Goal: Find specific page/section: Find specific page/section

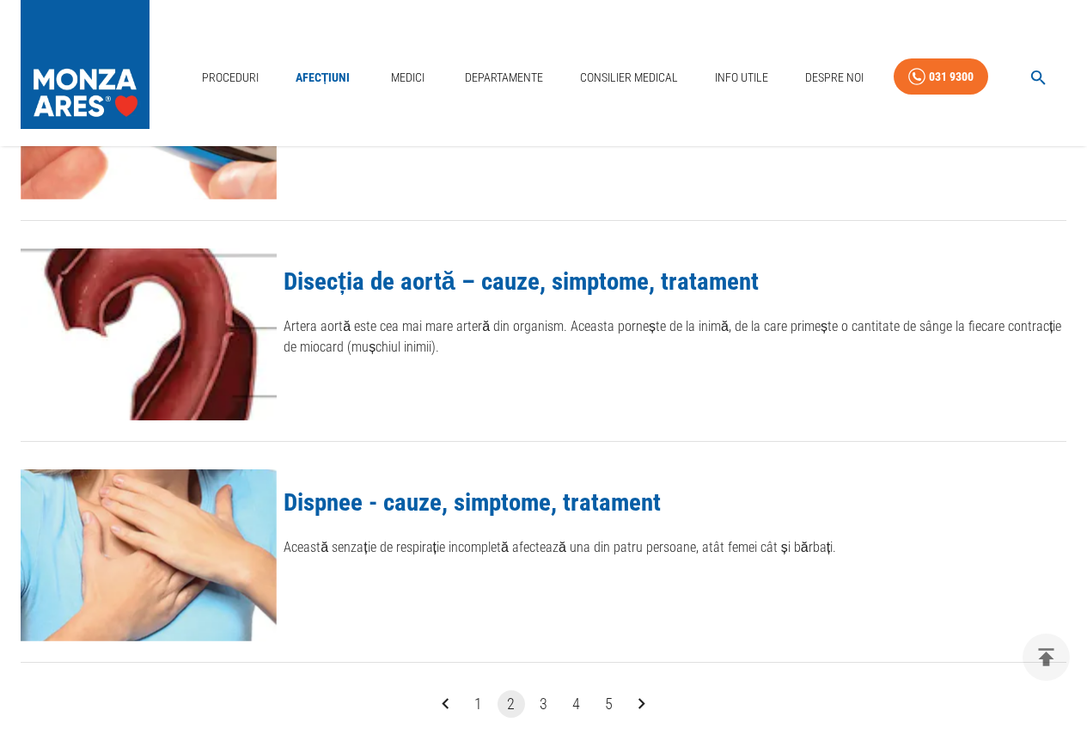
scroll to position [1976, 0]
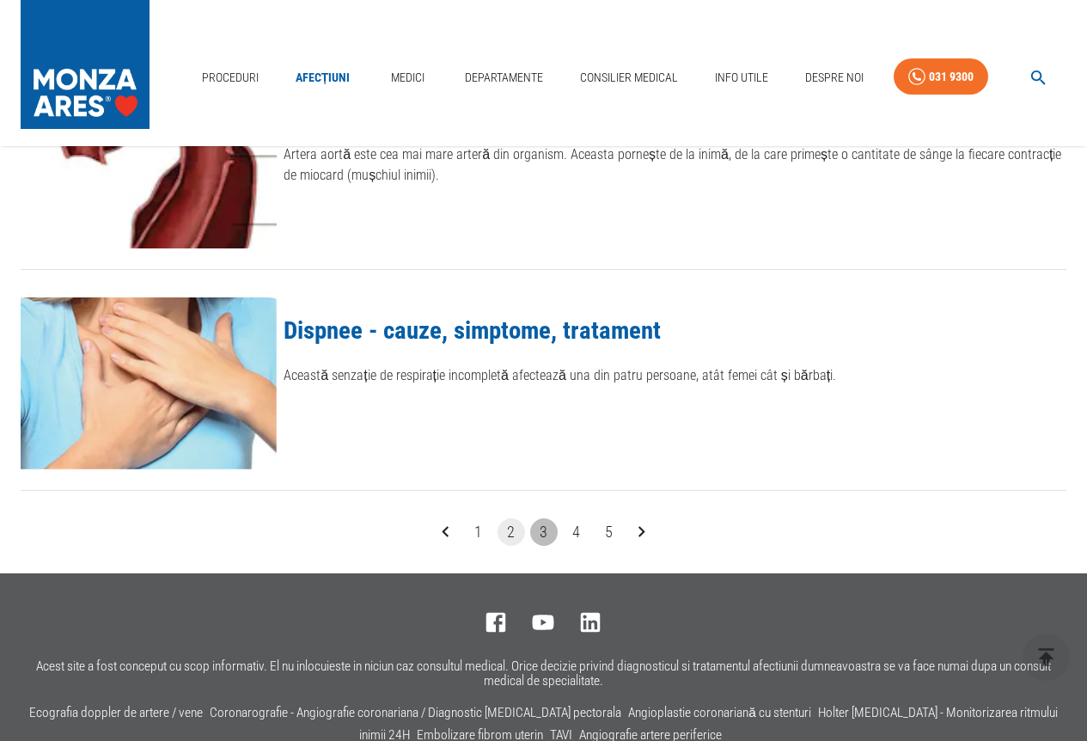
click at [546, 529] on button "3" at bounding box center [543, 531] width 27 height 27
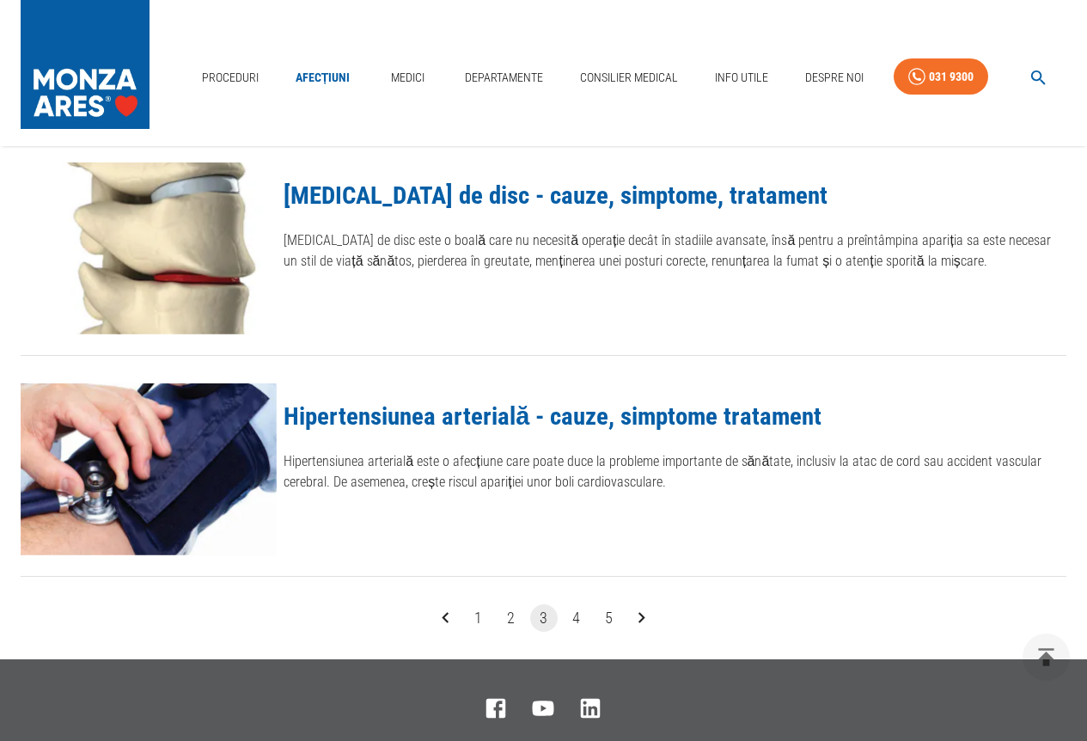
scroll to position [1976, 0]
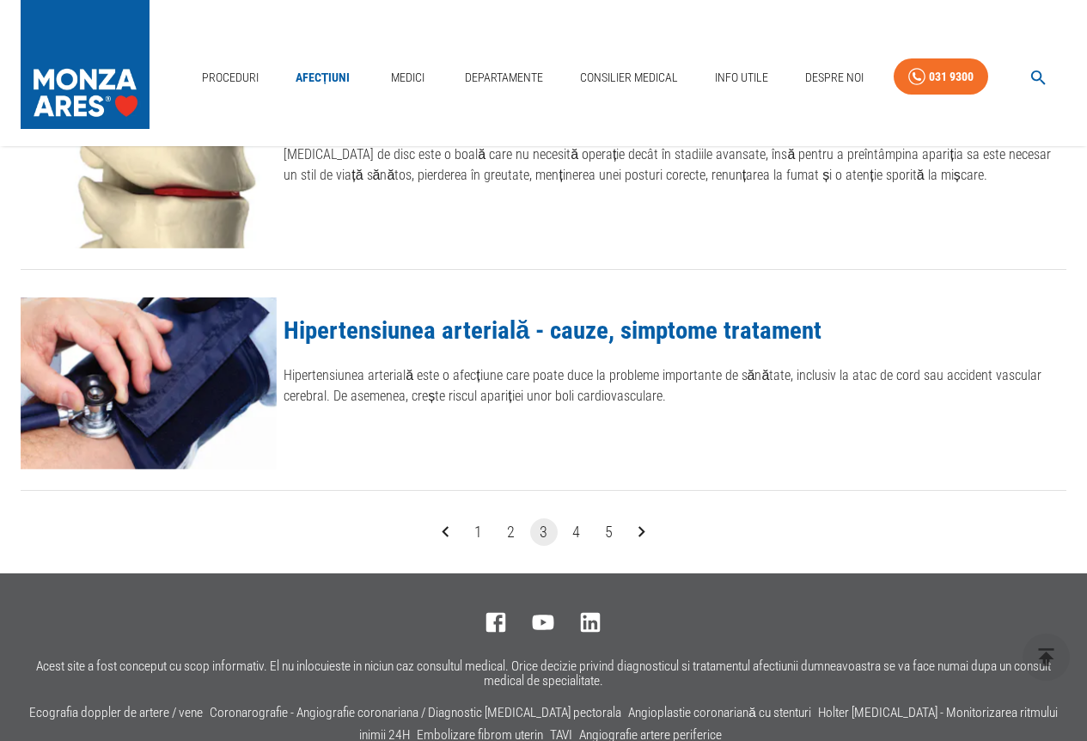
click at [570, 528] on button "4" at bounding box center [576, 531] width 27 height 27
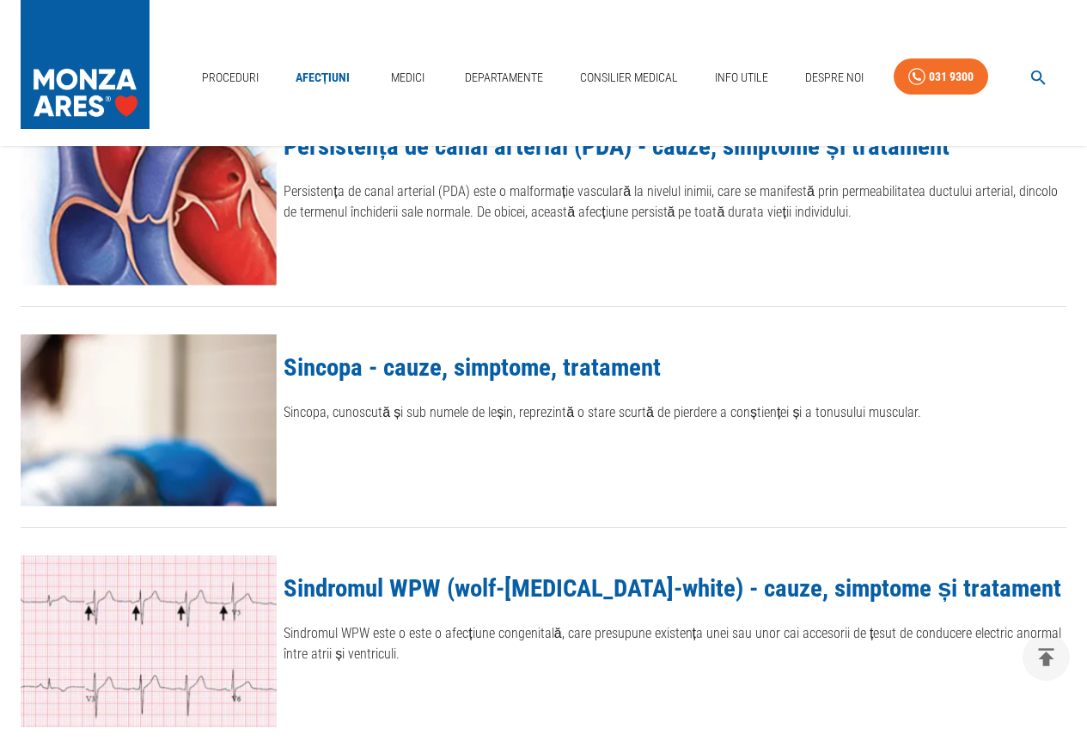
scroll to position [1890, 0]
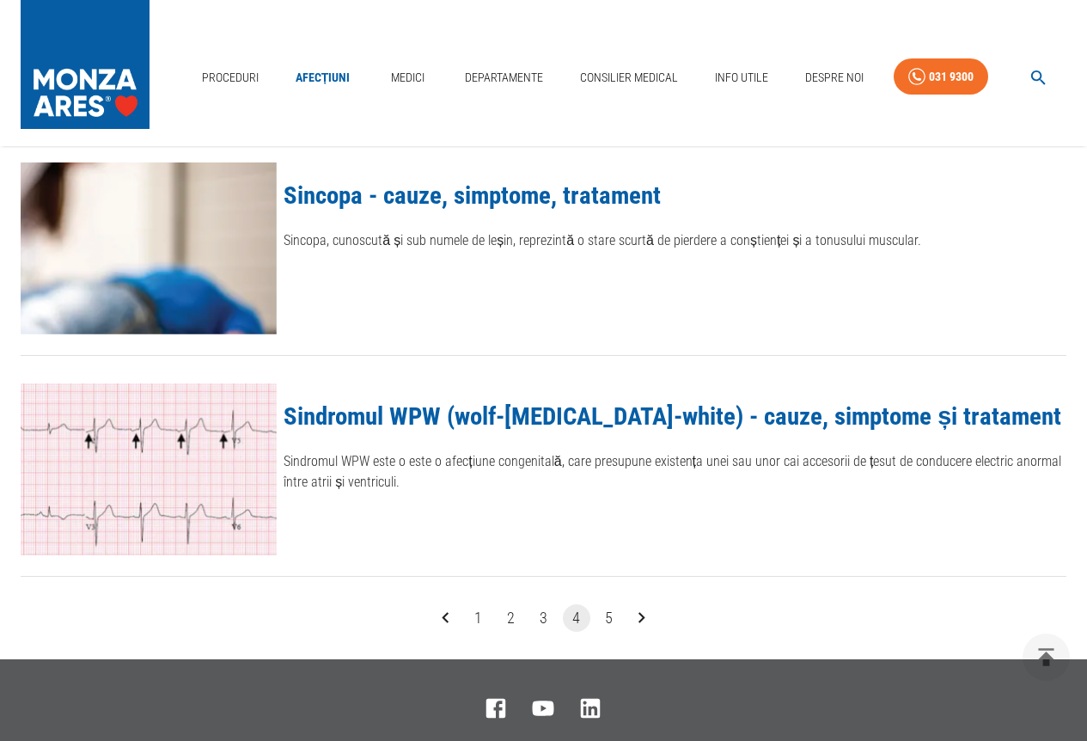
click at [607, 613] on button "5" at bounding box center [608, 617] width 27 height 27
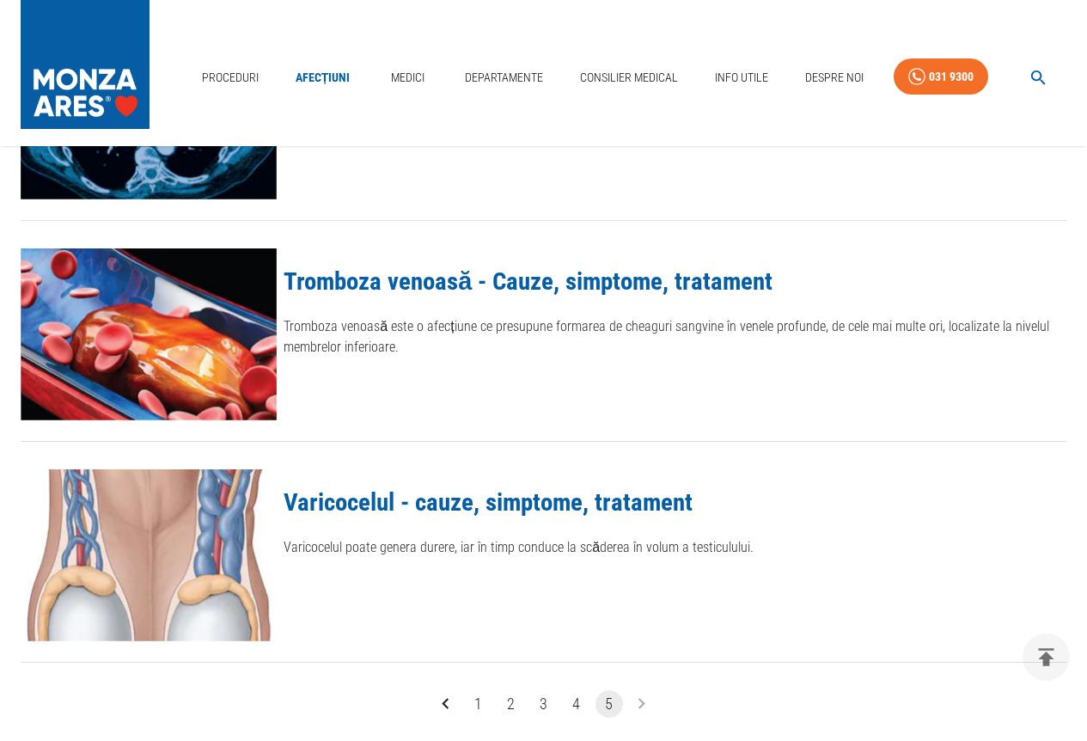
scroll to position [1976, 0]
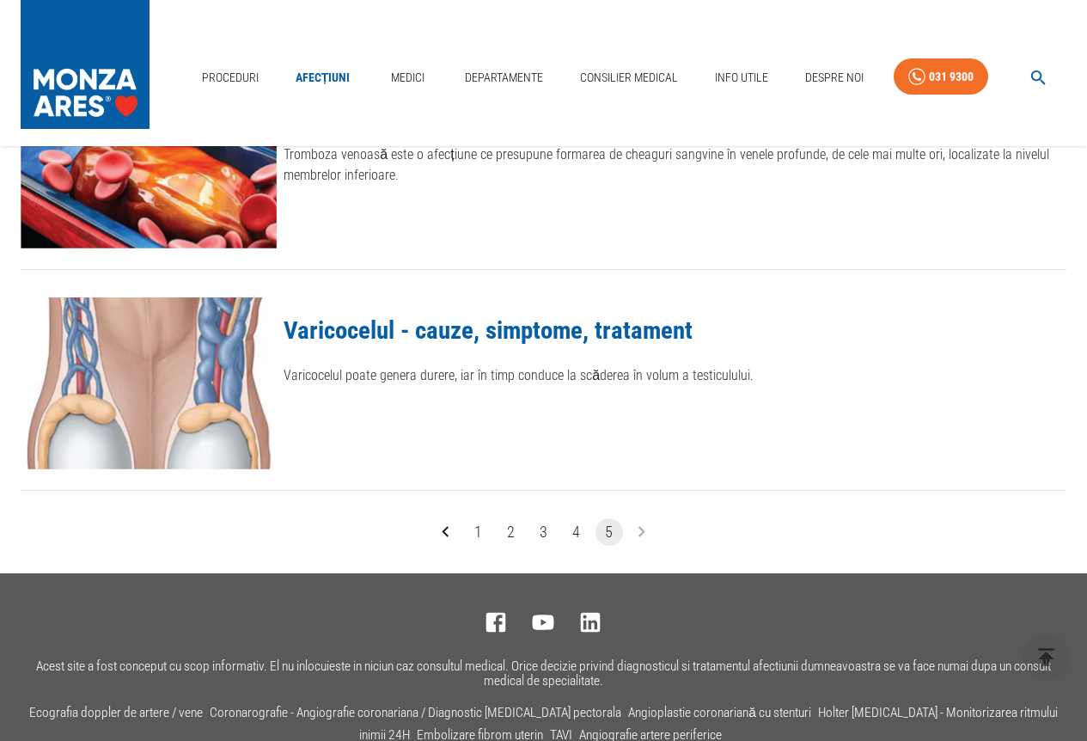
click at [642, 534] on li "pagination navigation" at bounding box center [641, 531] width 33 height 27
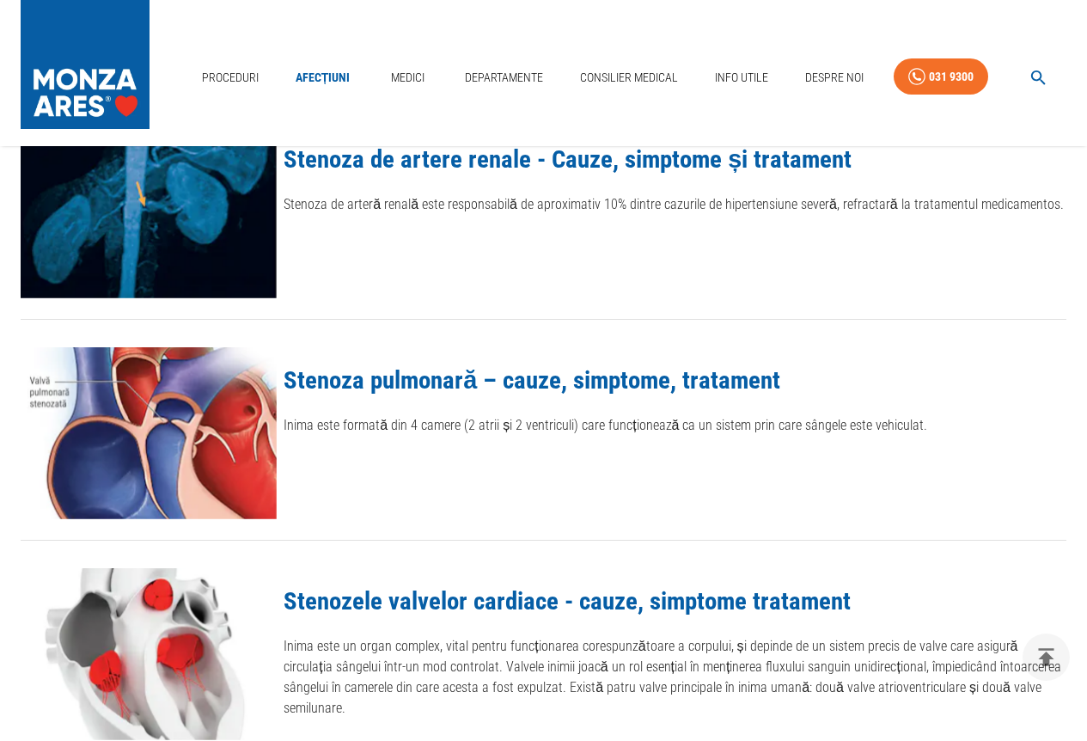
scroll to position [258, 0]
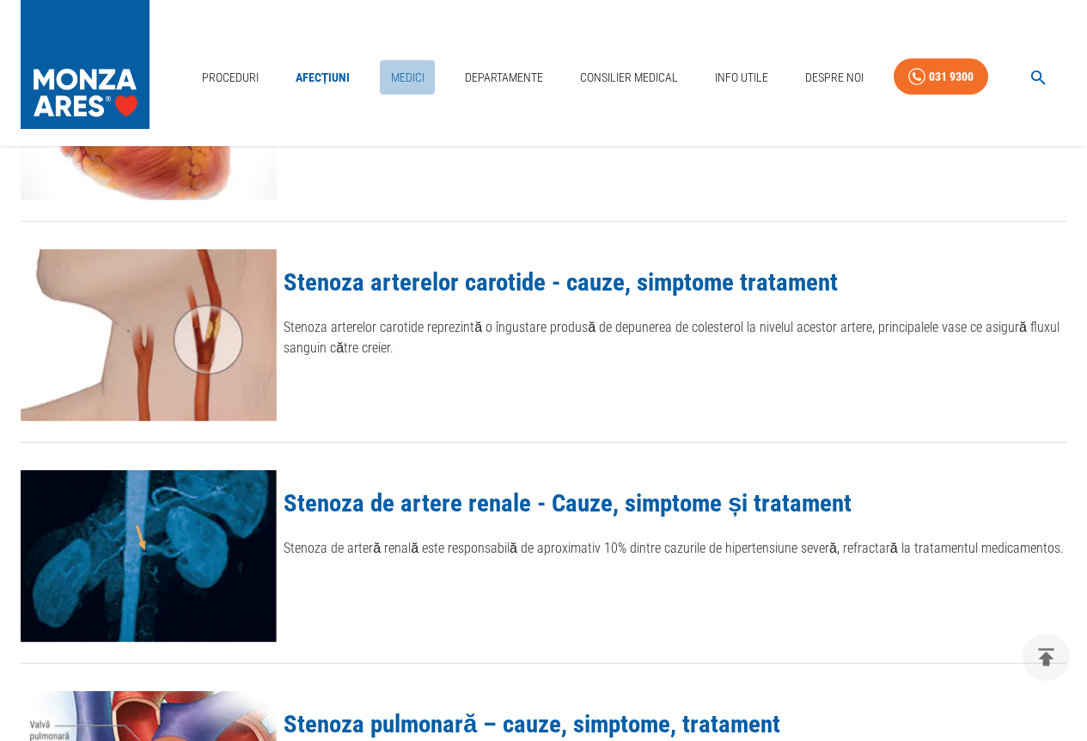
click at [403, 76] on link "Medici" at bounding box center [407, 77] width 55 height 35
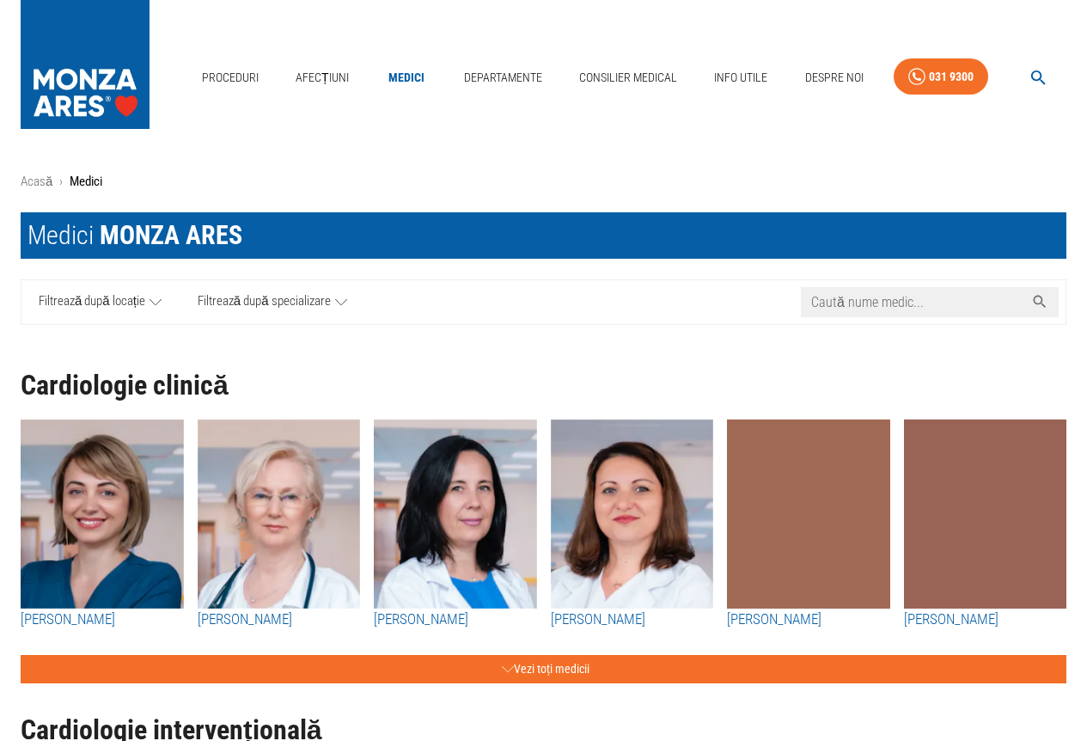
click at [857, 293] on input "Caută nume medic..." at bounding box center [912, 302] width 223 height 30
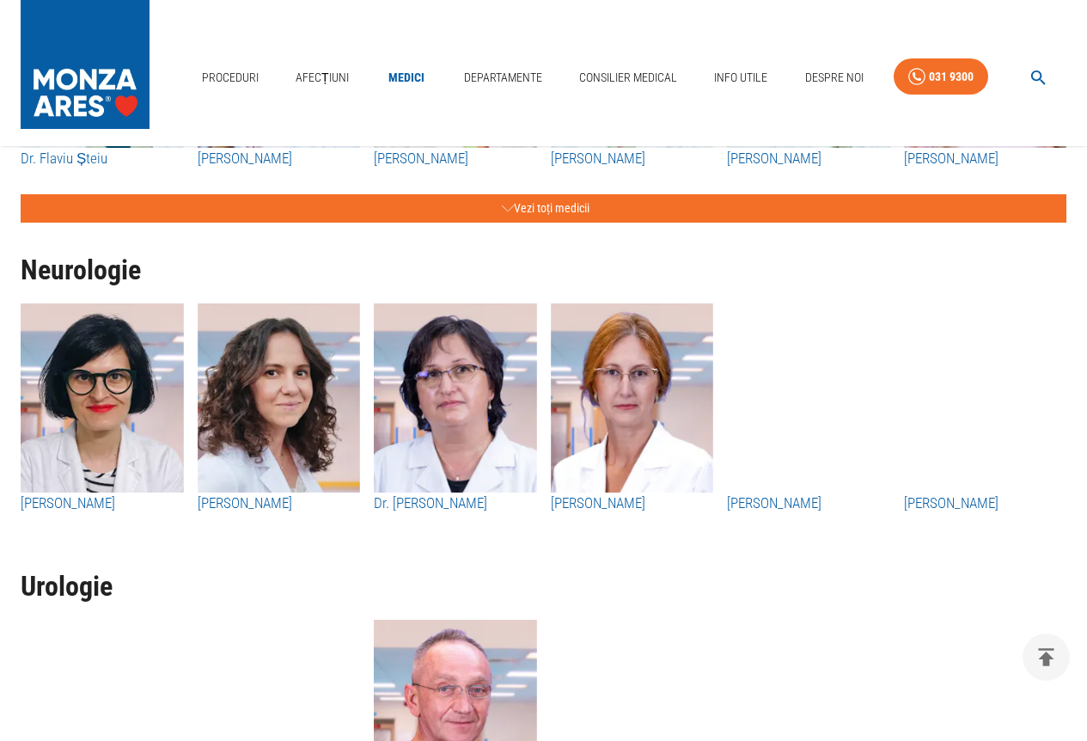
scroll to position [3145, 0]
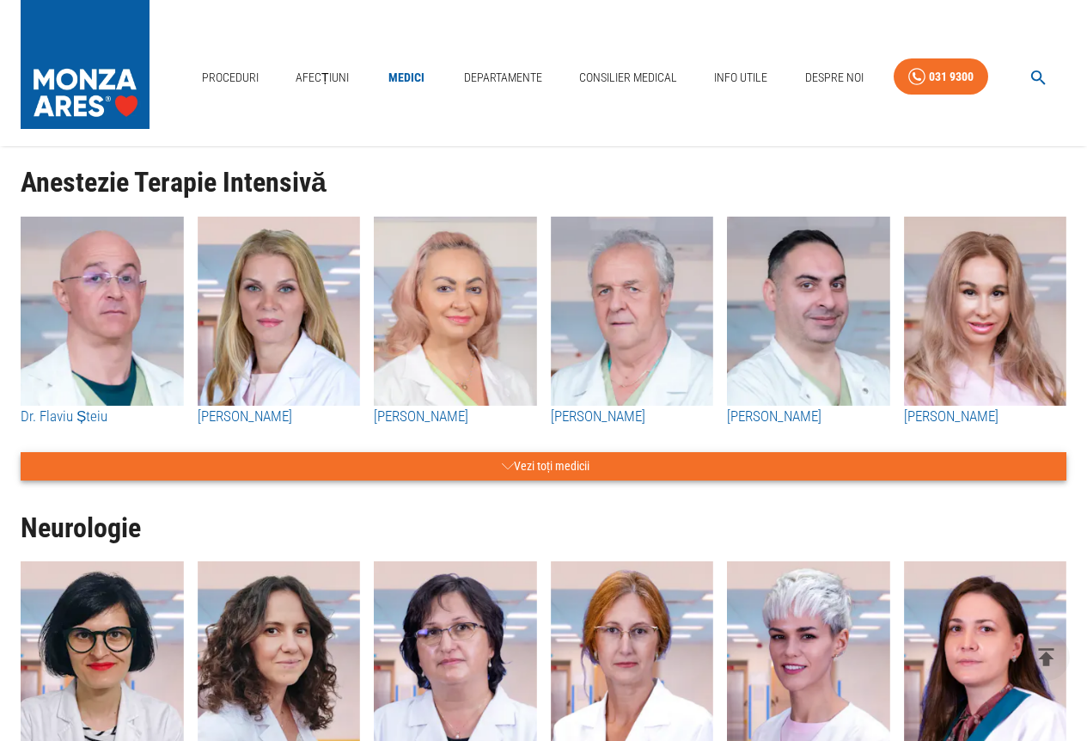
click at [558, 460] on button "Vezi toți medicii" at bounding box center [544, 466] width 1046 height 28
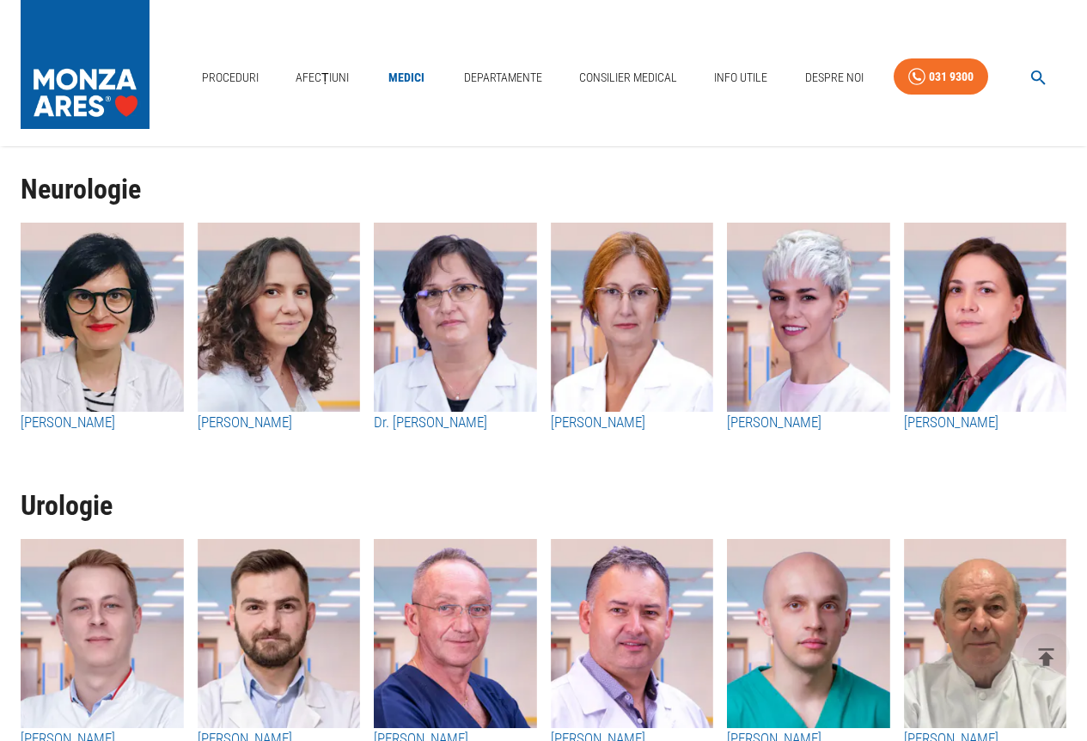
scroll to position [4004, 0]
